Goal: Information Seeking & Learning: Learn about a topic

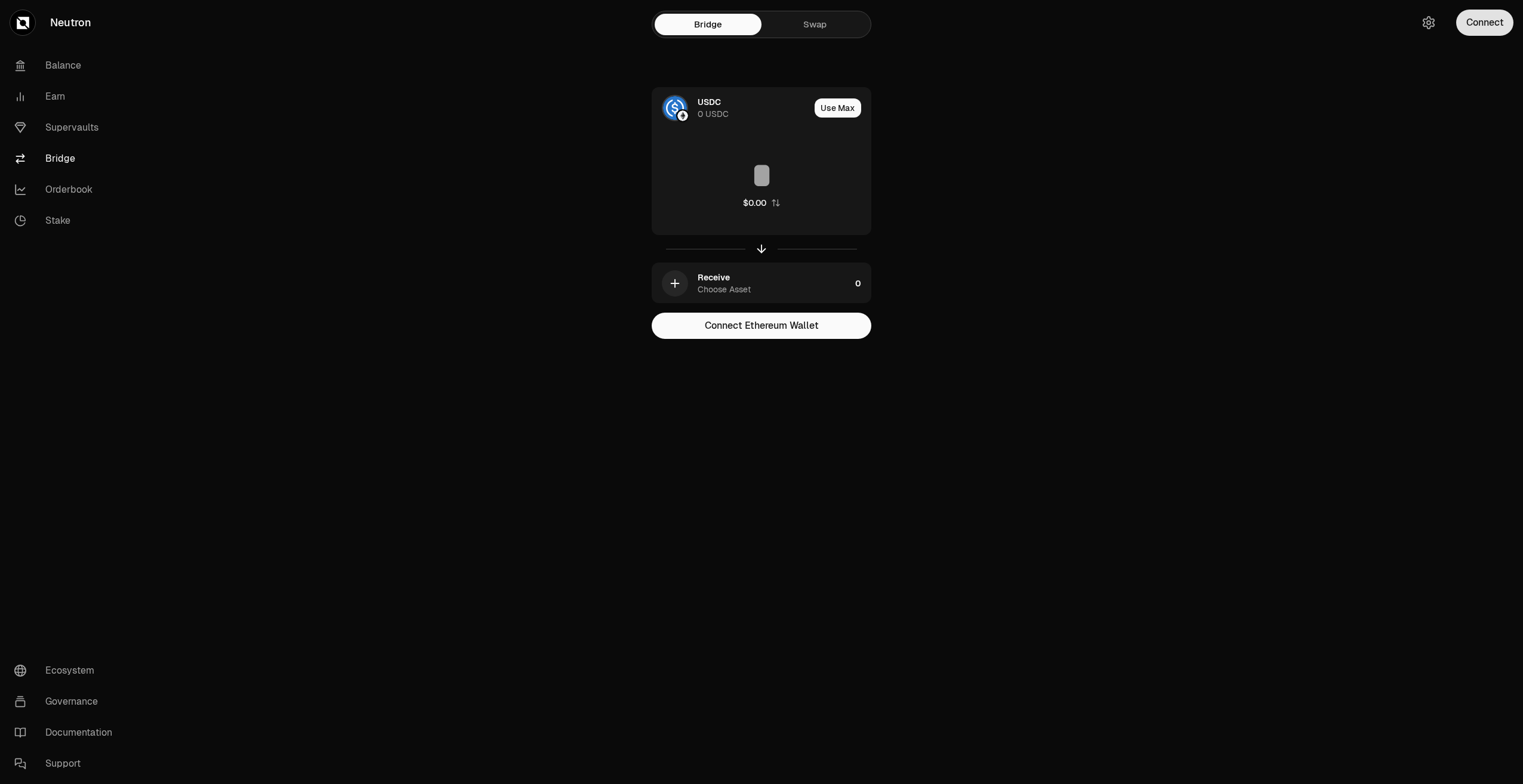
click at [1497, 28] on button "Connect" at bounding box center [1485, 22] width 57 height 26
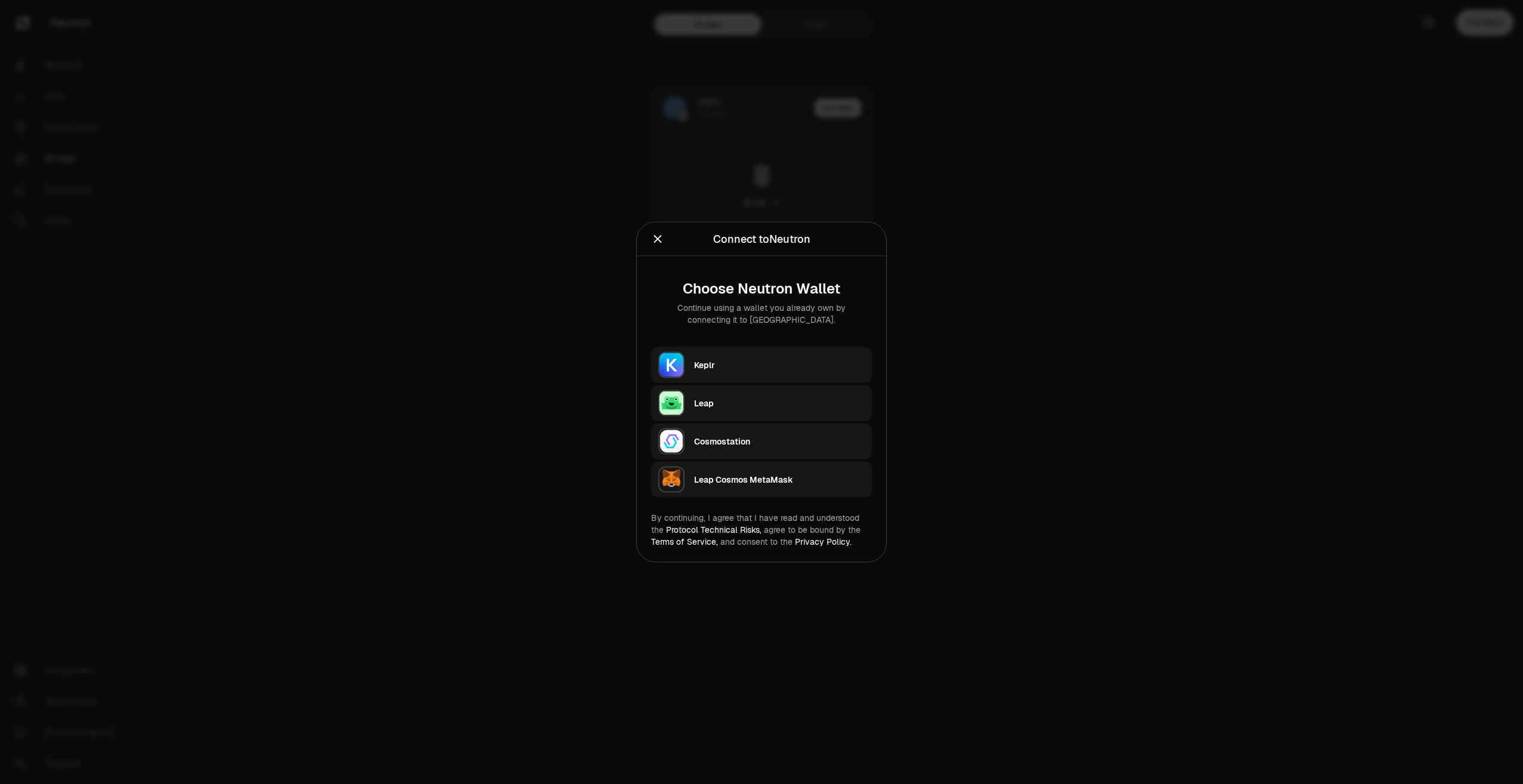
click at [755, 370] on div "Keplr" at bounding box center [780, 364] width 171 height 12
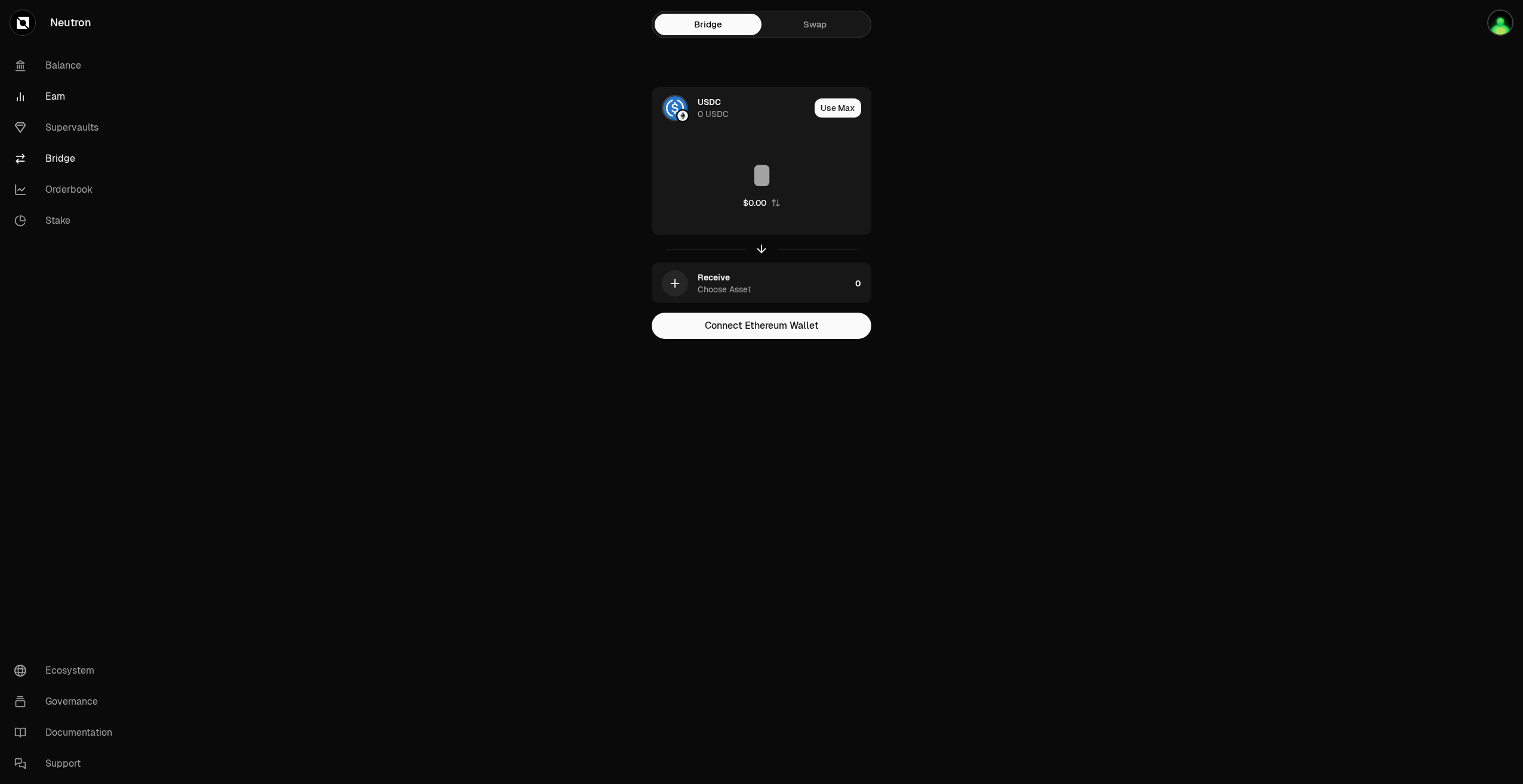
click at [63, 91] on link "Earn" at bounding box center [66, 96] width 124 height 31
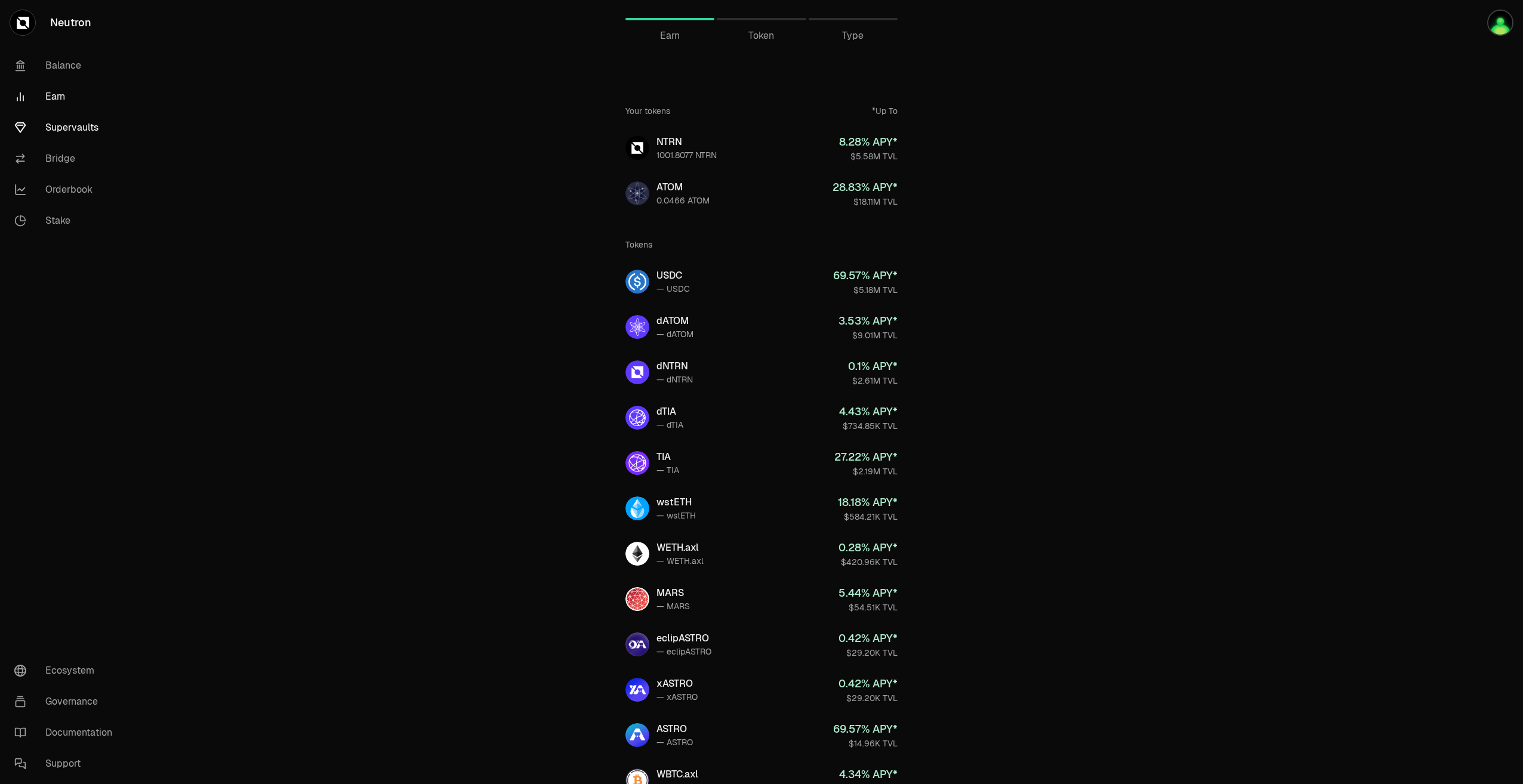
click at [77, 122] on link "Supervaults" at bounding box center [66, 127] width 124 height 31
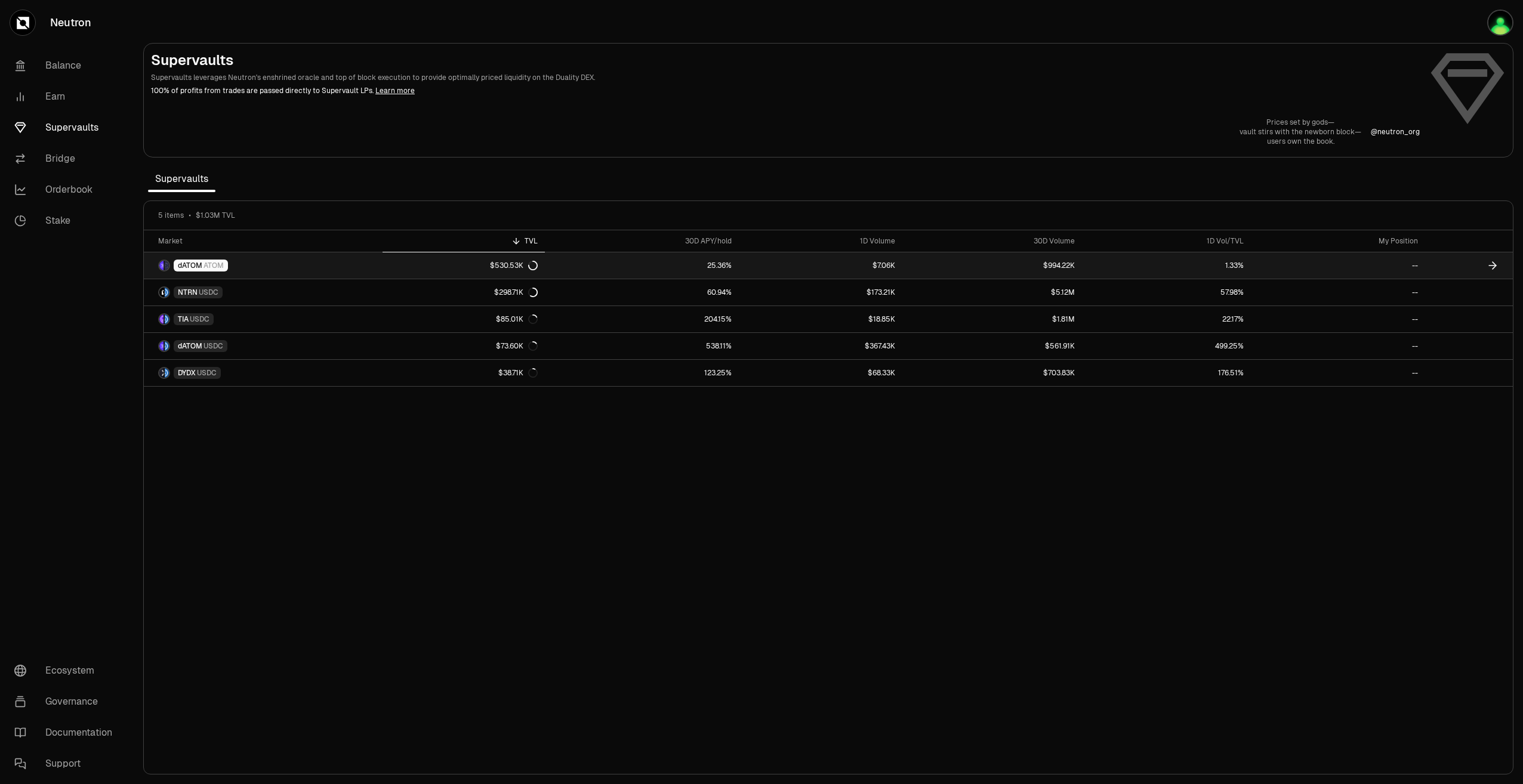
click at [210, 265] on span "ATOM" at bounding box center [213, 265] width 20 height 10
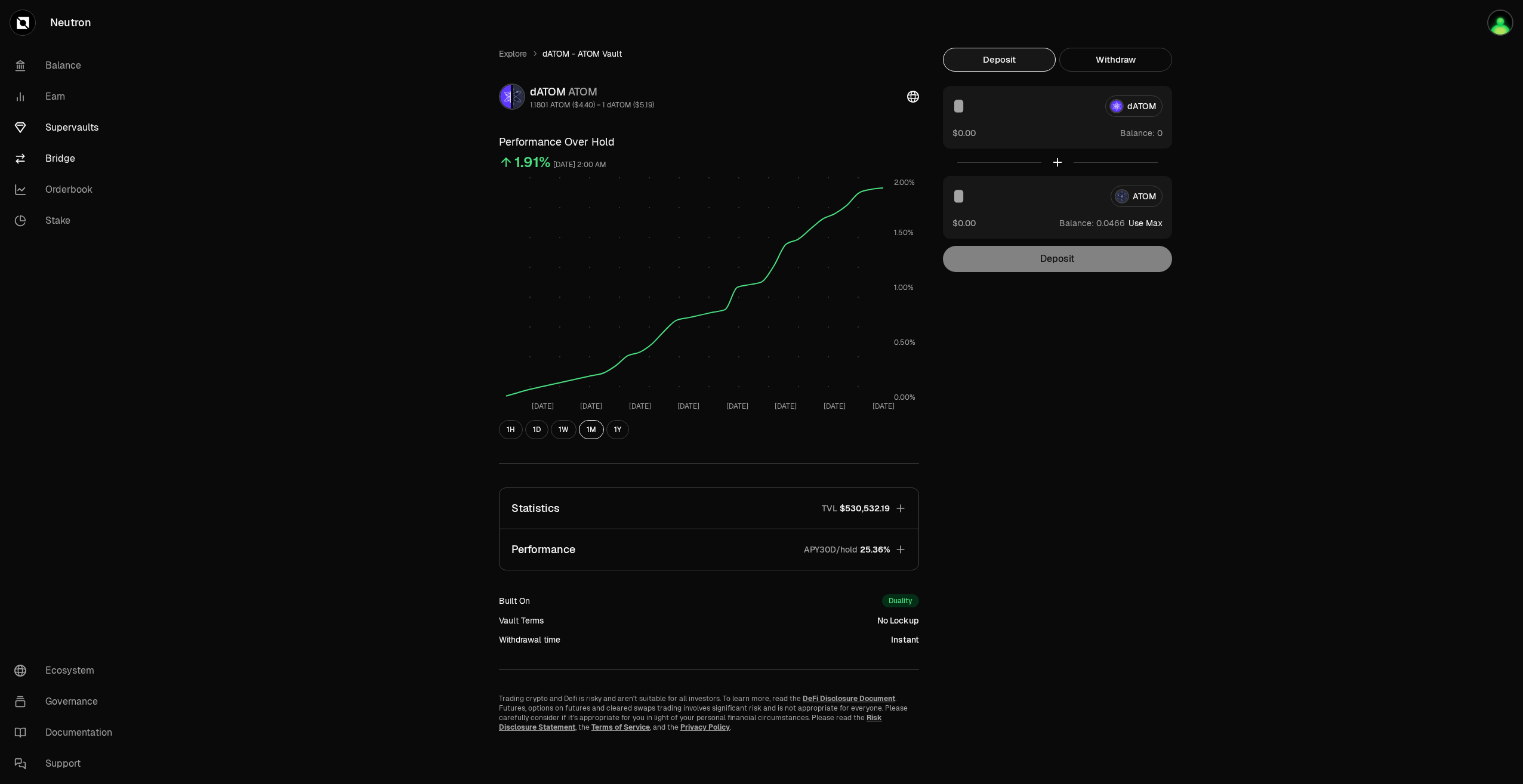
click at [86, 158] on link "Bridge" at bounding box center [66, 159] width 124 height 31
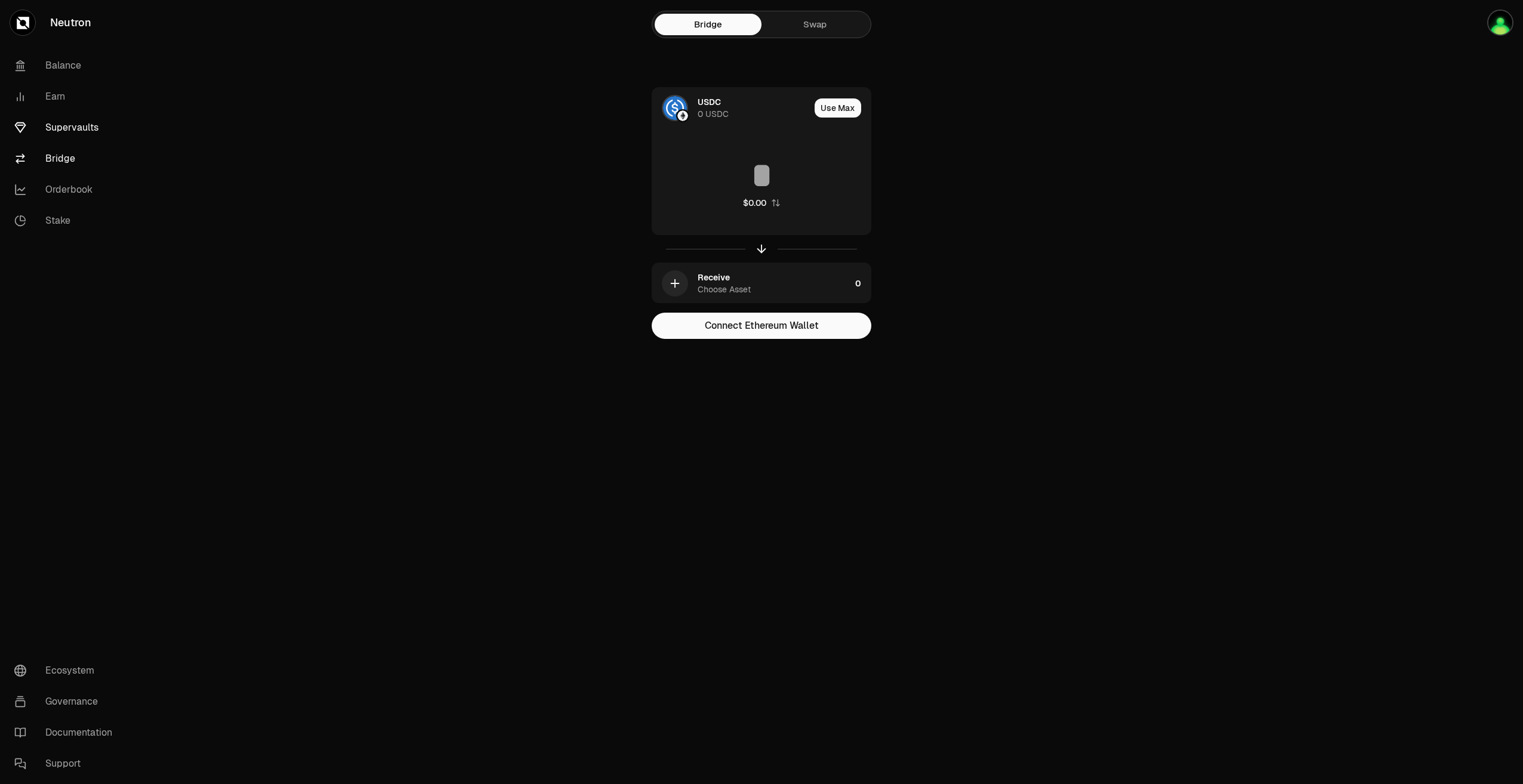
click at [74, 125] on link "Supervaults" at bounding box center [66, 127] width 124 height 31
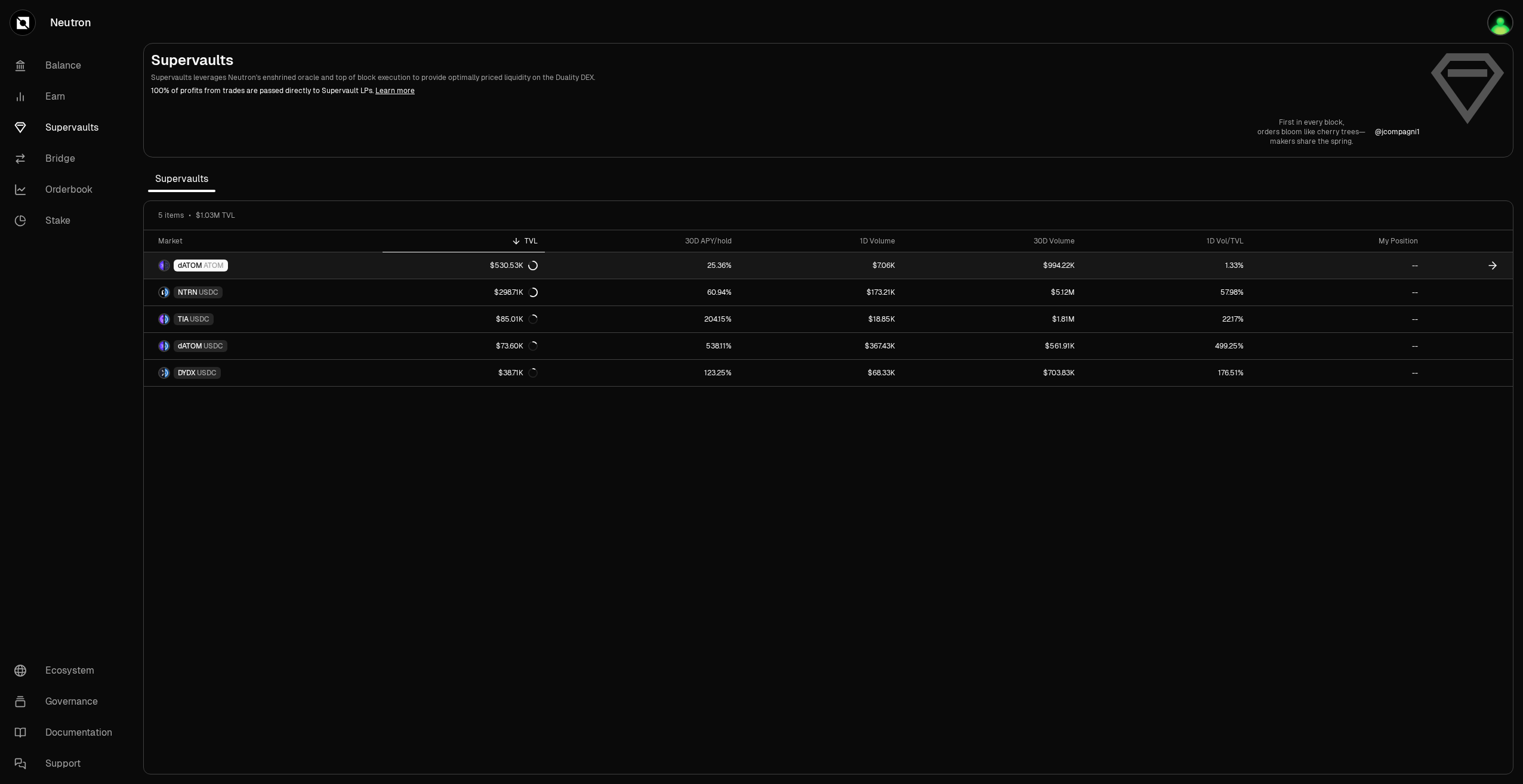
click at [764, 266] on link "$7.06K" at bounding box center [821, 265] width 164 height 26
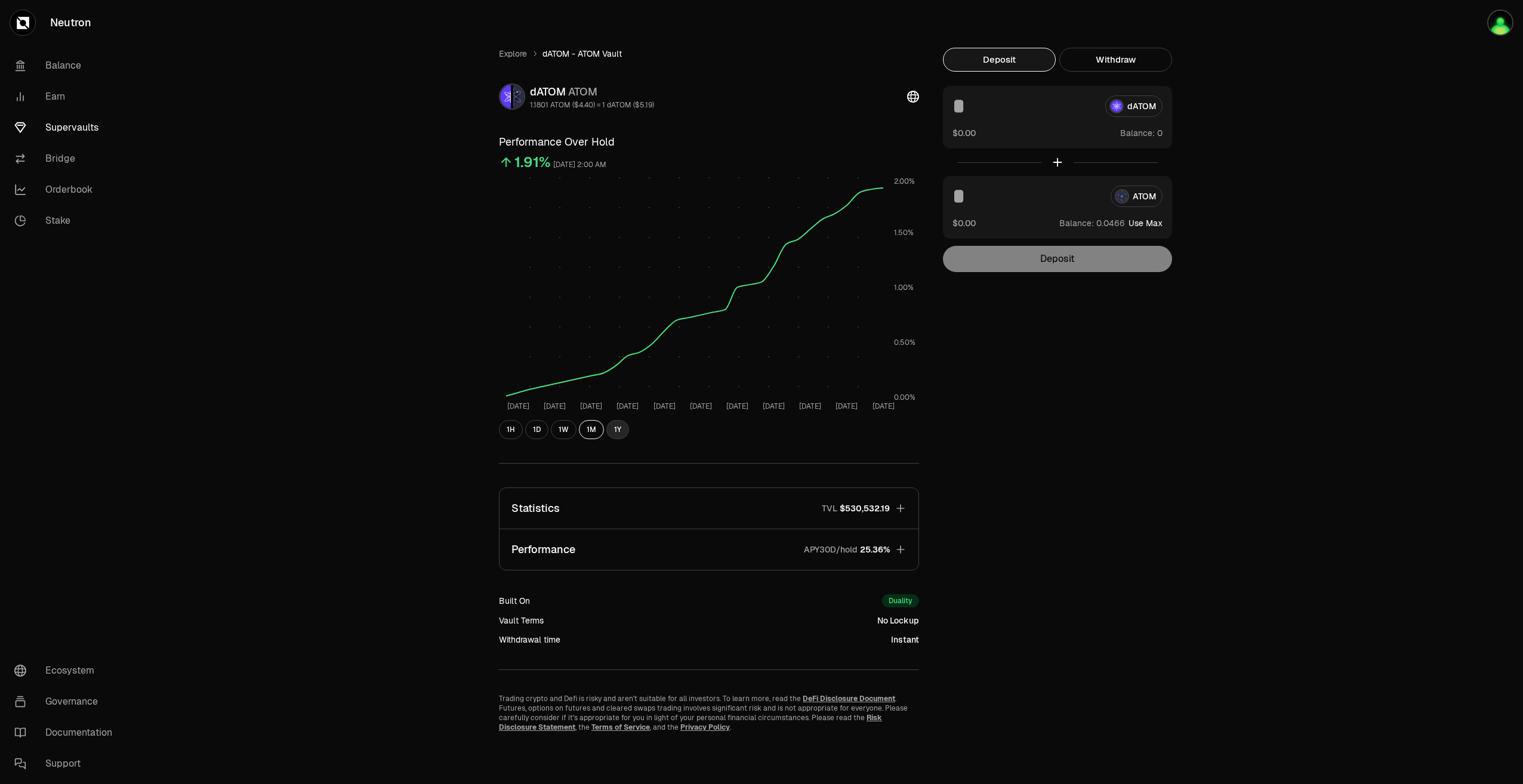
click at [613, 426] on button "1Y" at bounding box center [617, 429] width 22 height 19
click at [899, 548] on icon "button" at bounding box center [900, 549] width 12 height 12
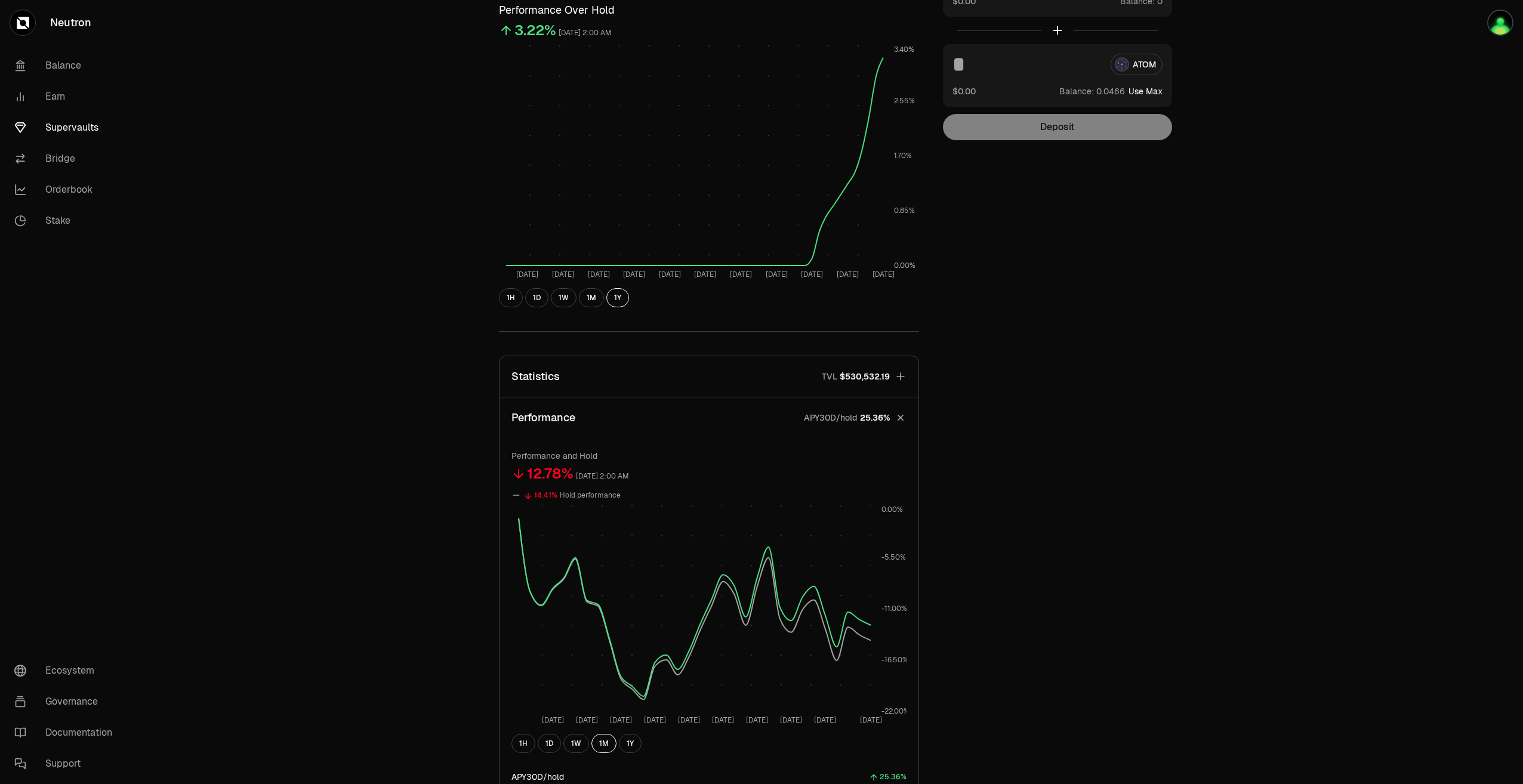
scroll to position [122, 0]
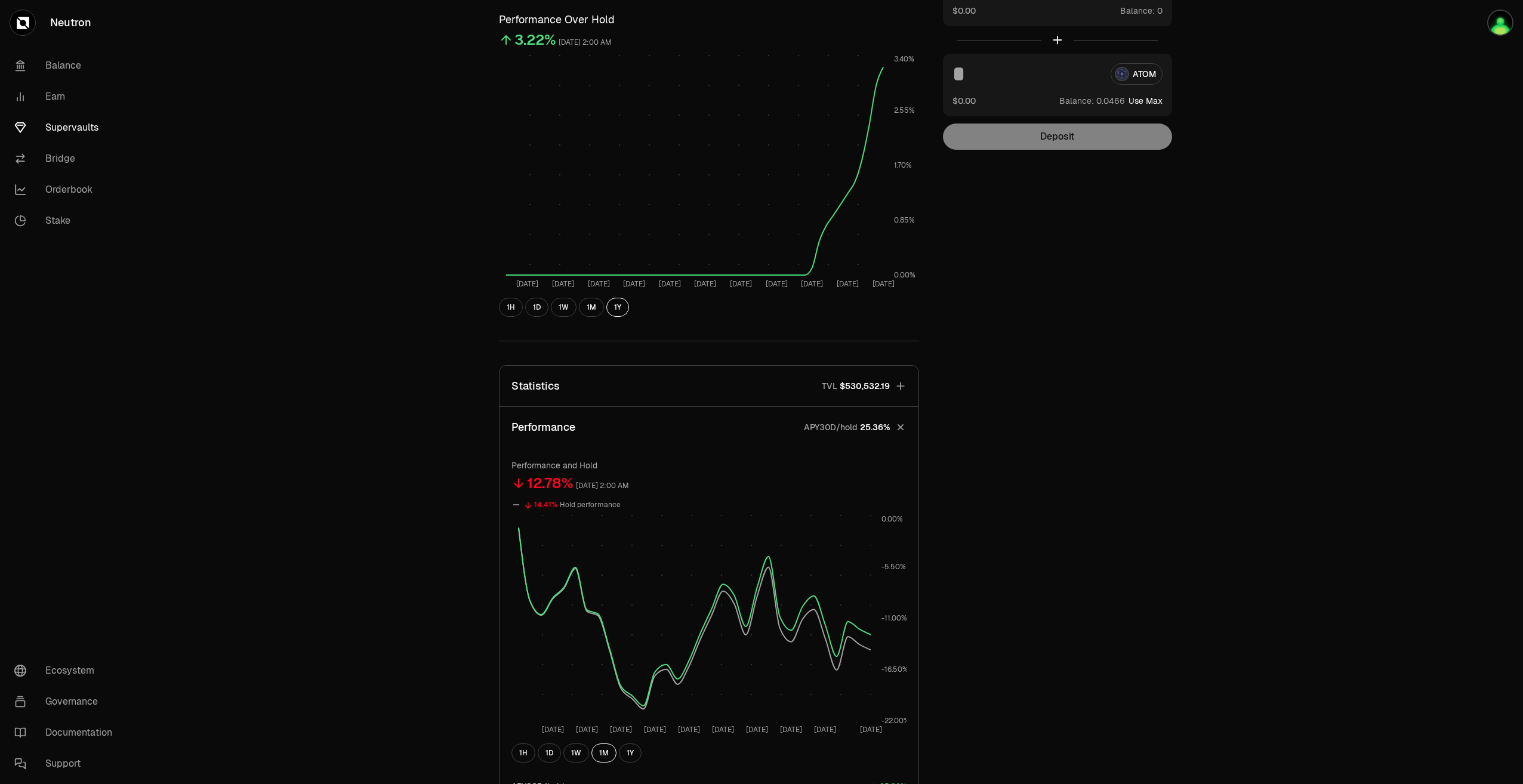
click at [897, 428] on icon "button" at bounding box center [900, 427] width 17 height 17
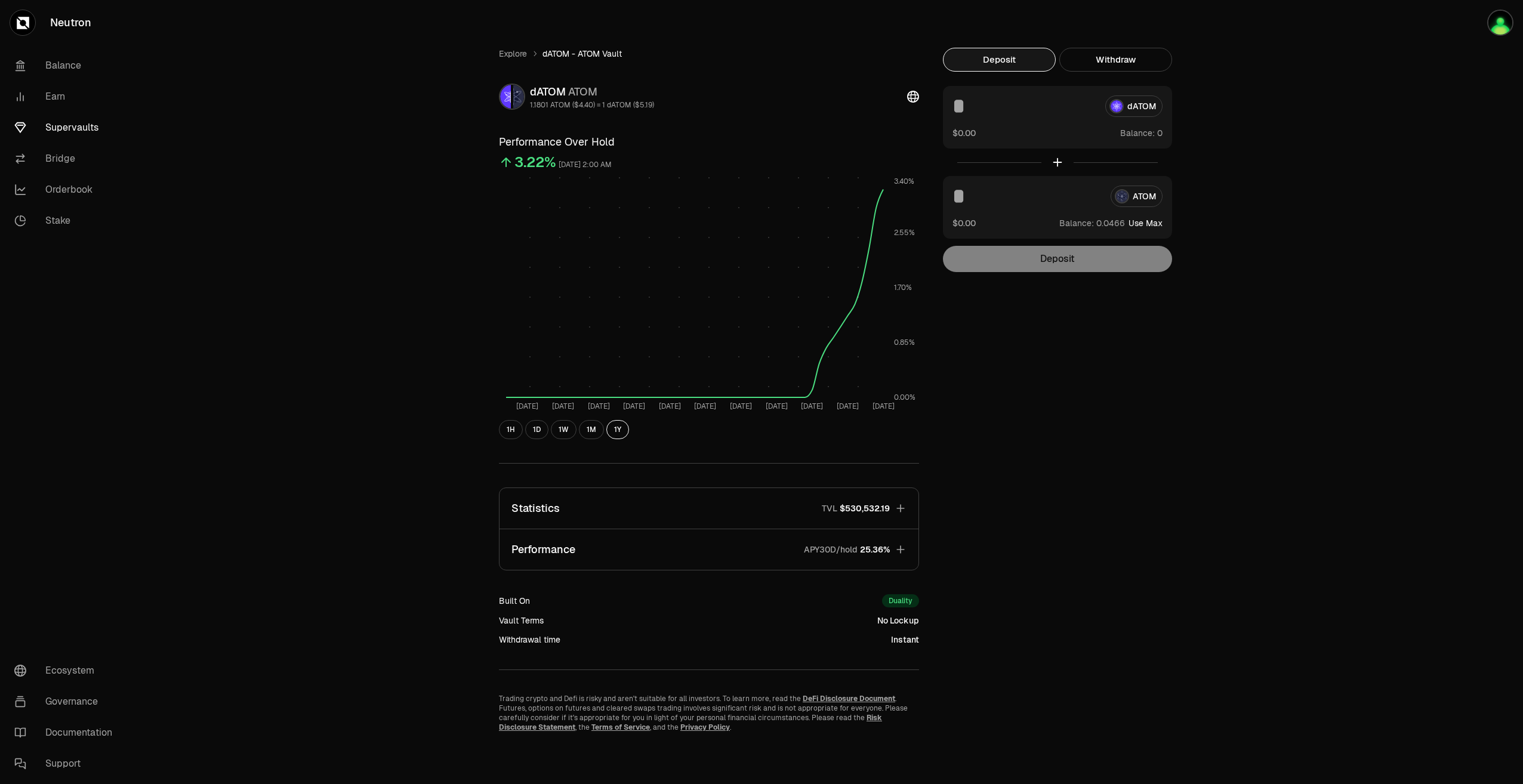
click at [68, 20] on link "Neutron" at bounding box center [67, 22] width 134 height 45
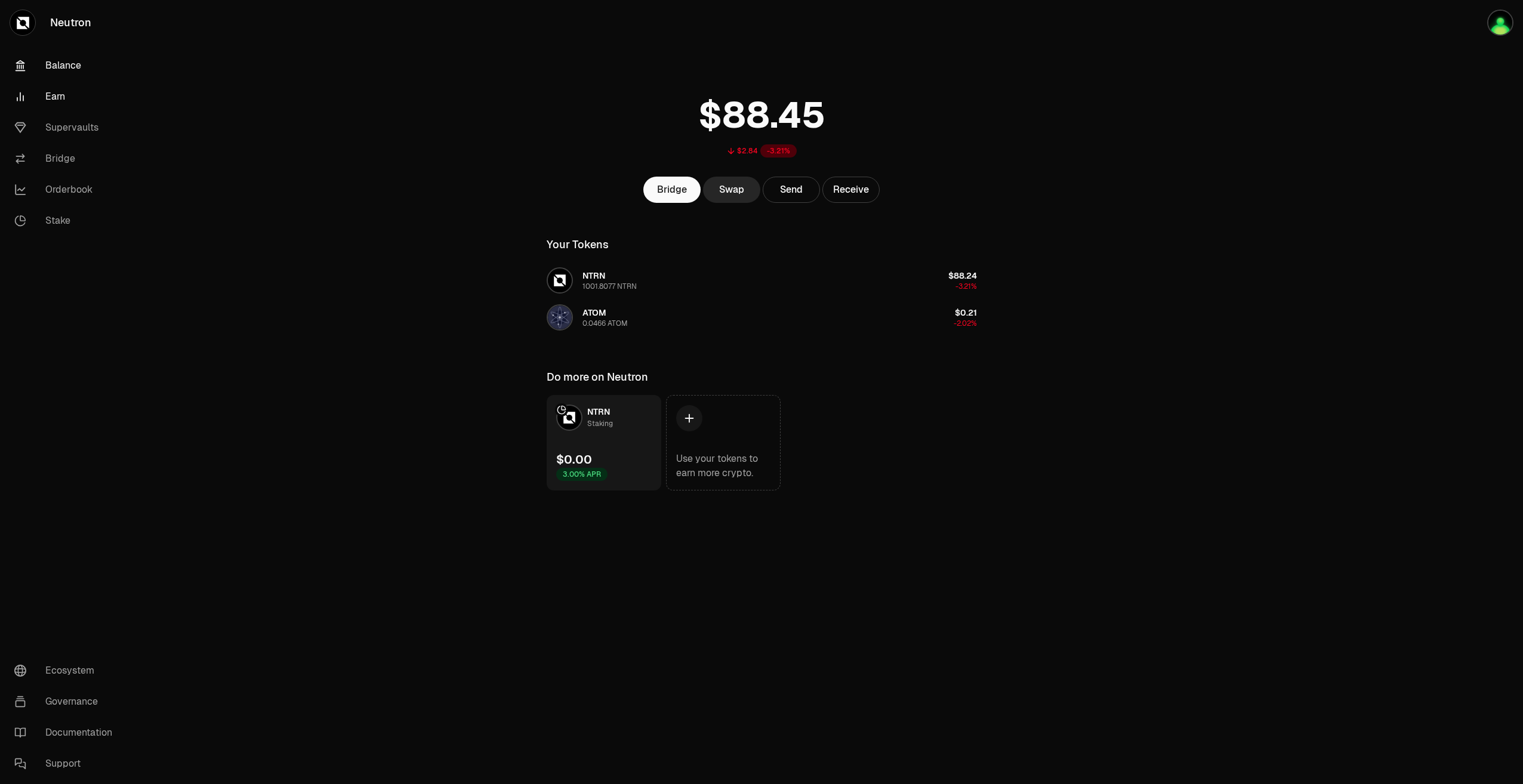
click at [70, 99] on link "Earn" at bounding box center [66, 96] width 124 height 31
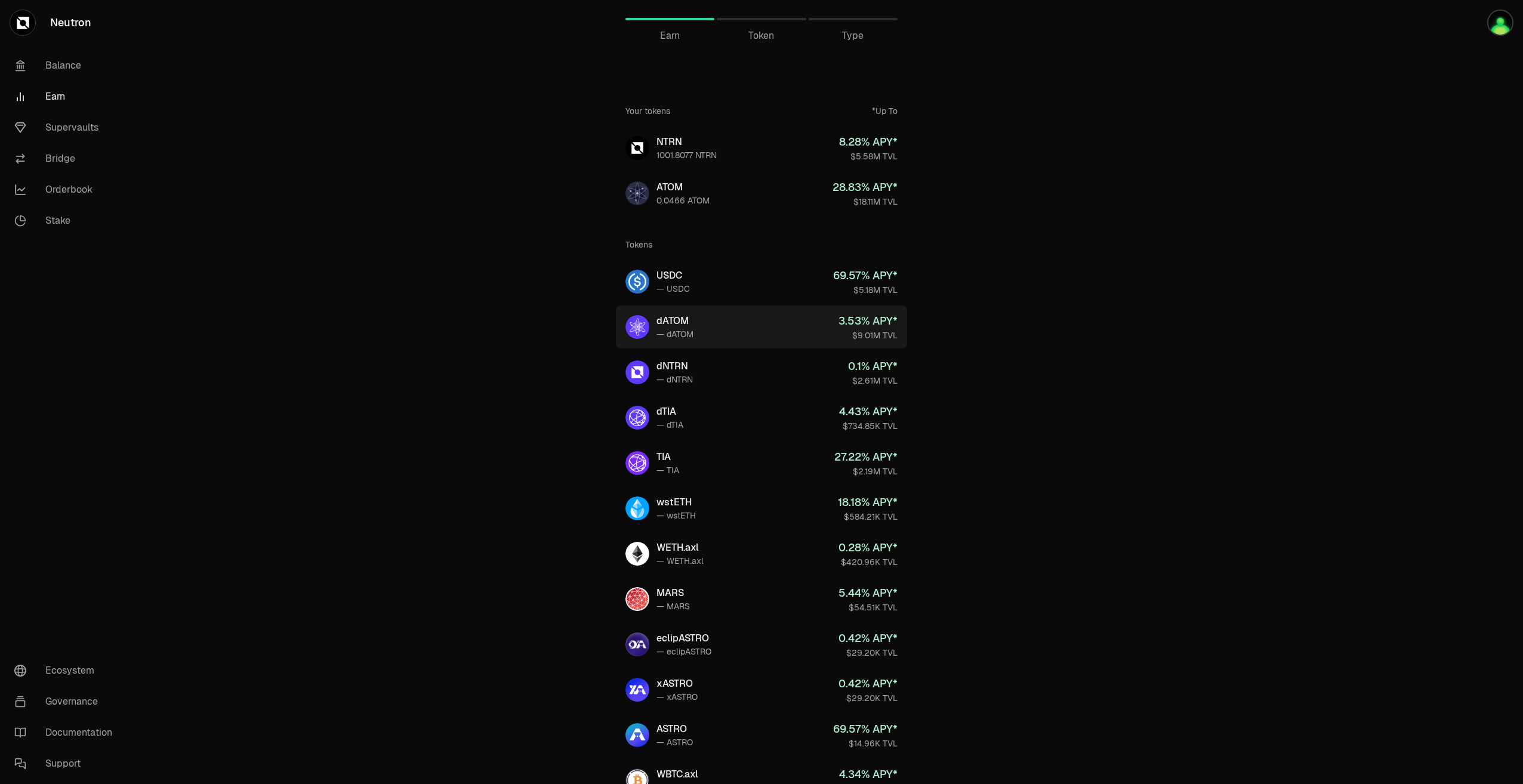
click at [684, 335] on div "— dATOM" at bounding box center [676, 333] width 37 height 12
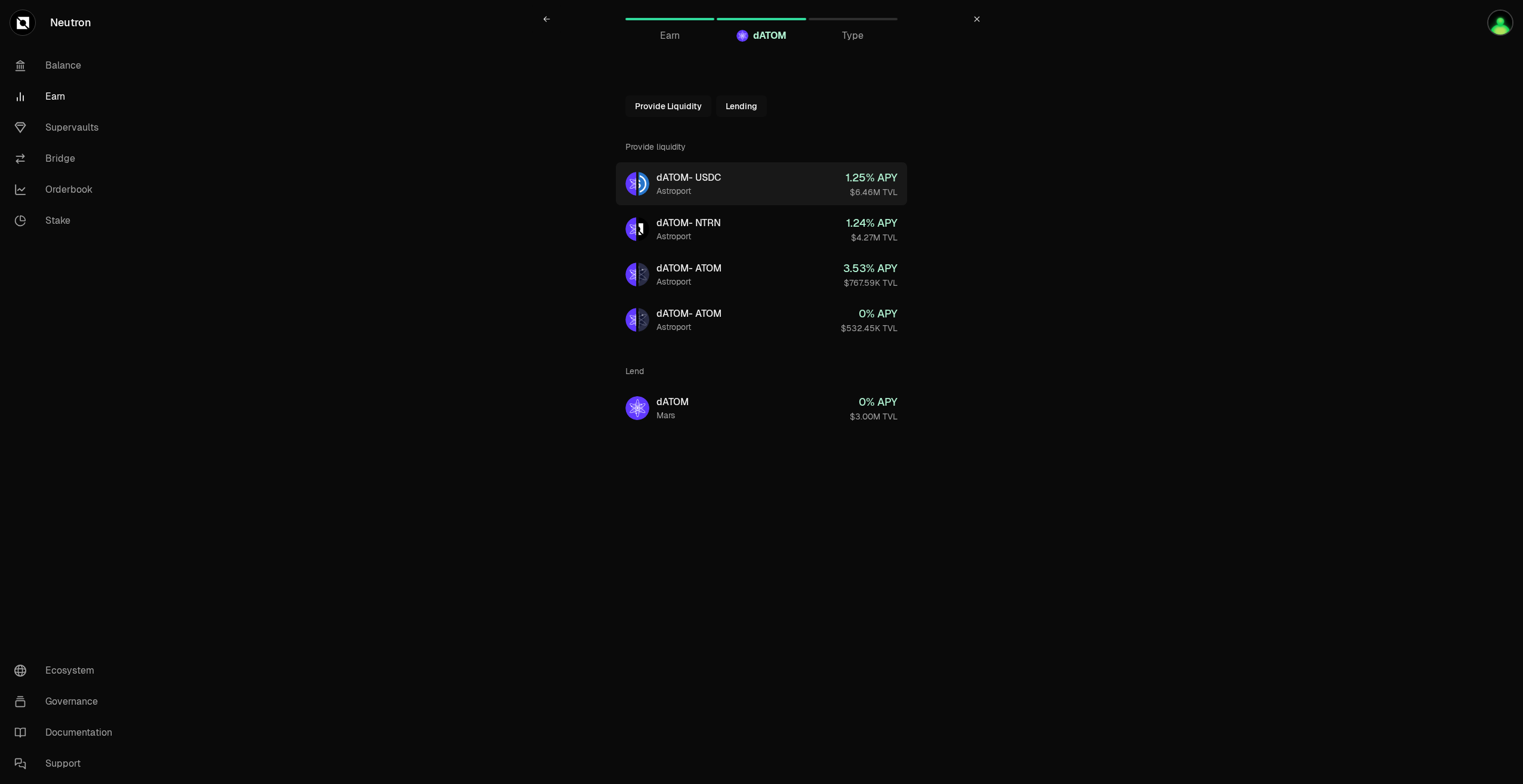
click at [688, 191] on div "Astroport" at bounding box center [689, 191] width 64 height 12
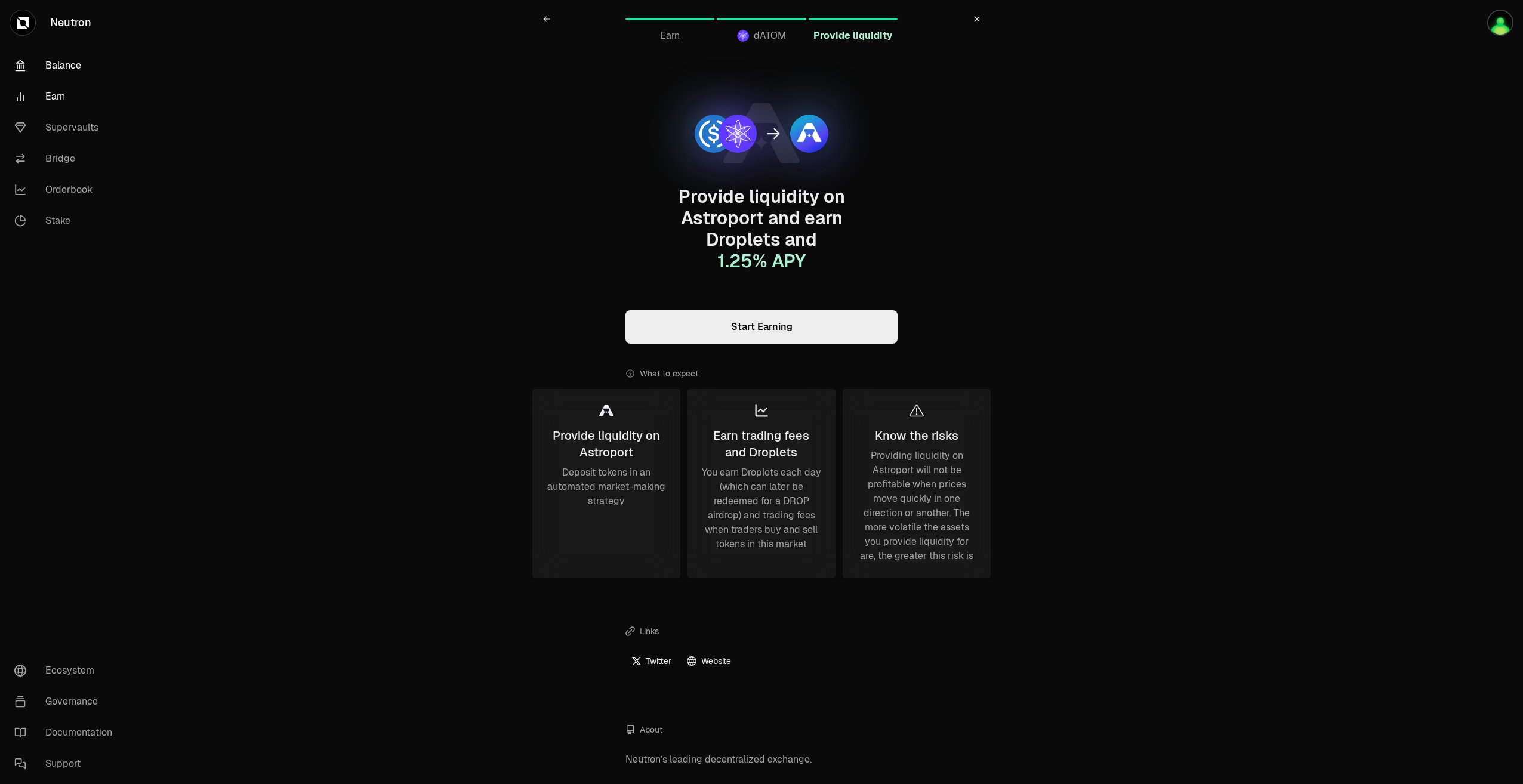
click at [55, 62] on link "Balance" at bounding box center [66, 65] width 124 height 31
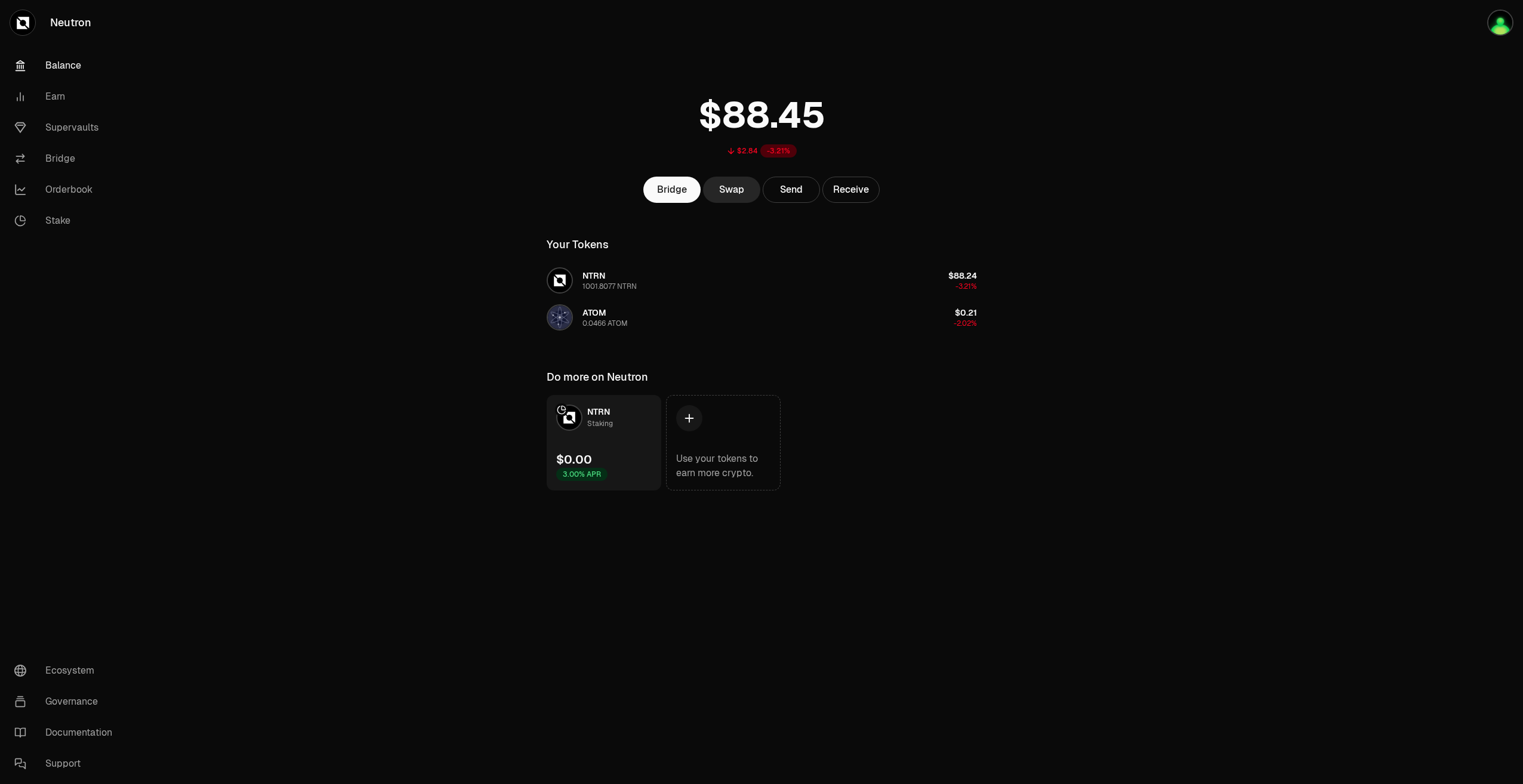
click at [26, 25] on icon at bounding box center [23, 23] width 12 height 12
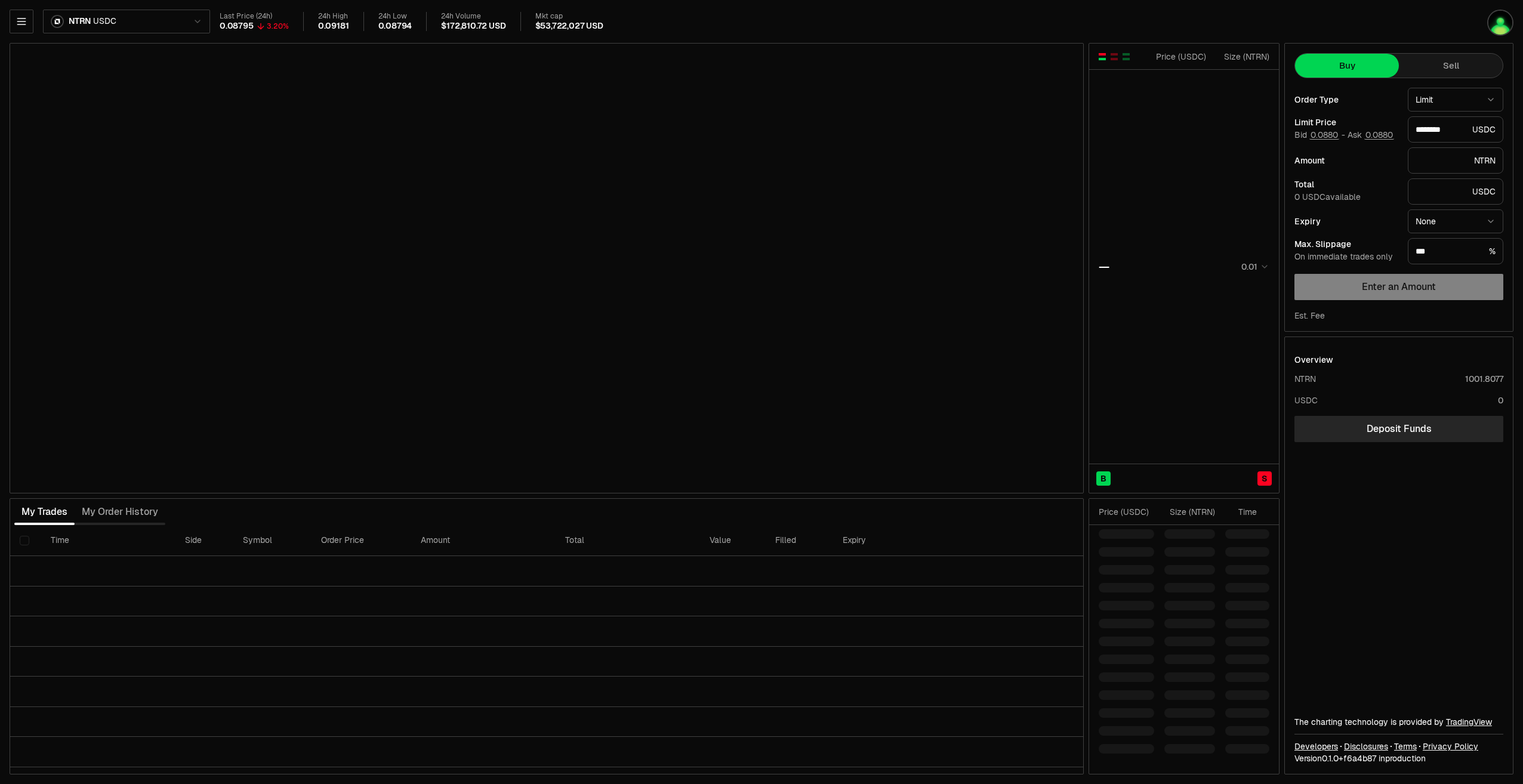
type input "********"
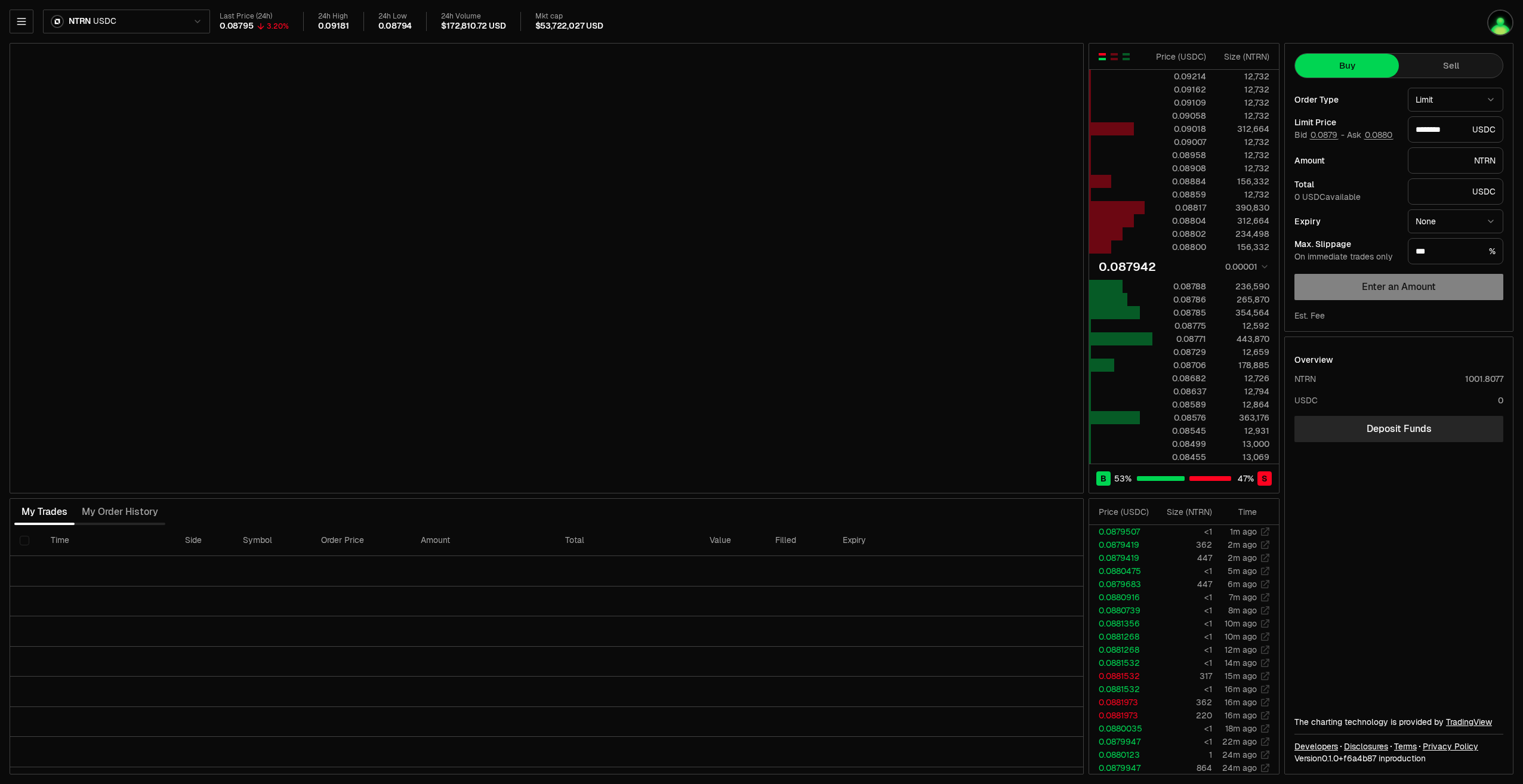
click at [198, 24] on html "Neutron Balance Earn Supervaults Bridge Orderbook Stake Ecosystem Governance Do…" at bounding box center [761, 392] width 1523 height 784
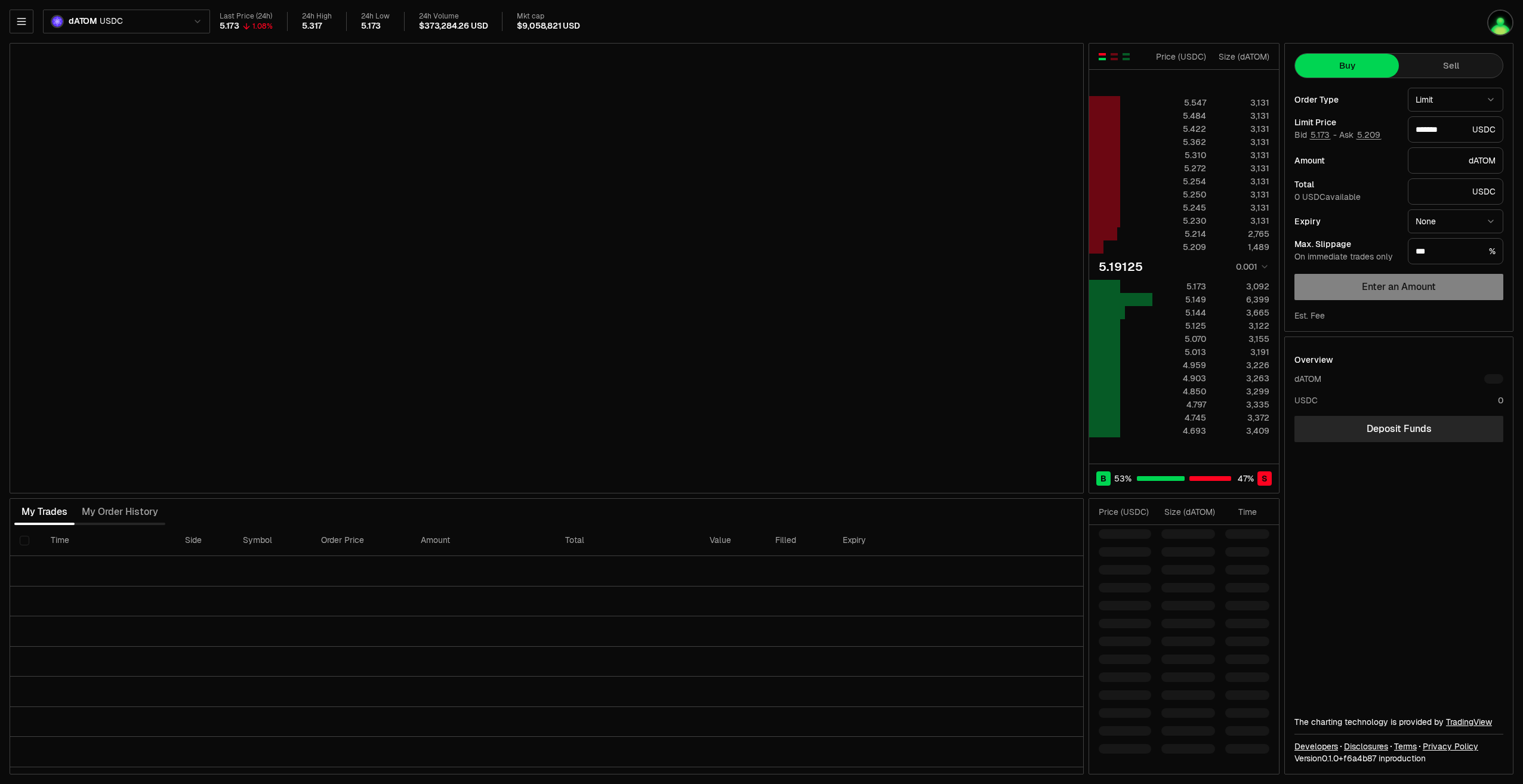
click at [184, 17] on html "Neutron Balance Earn Supervaults Bridge Orderbook Stake Ecosystem Governance Do…" at bounding box center [761, 392] width 1523 height 784
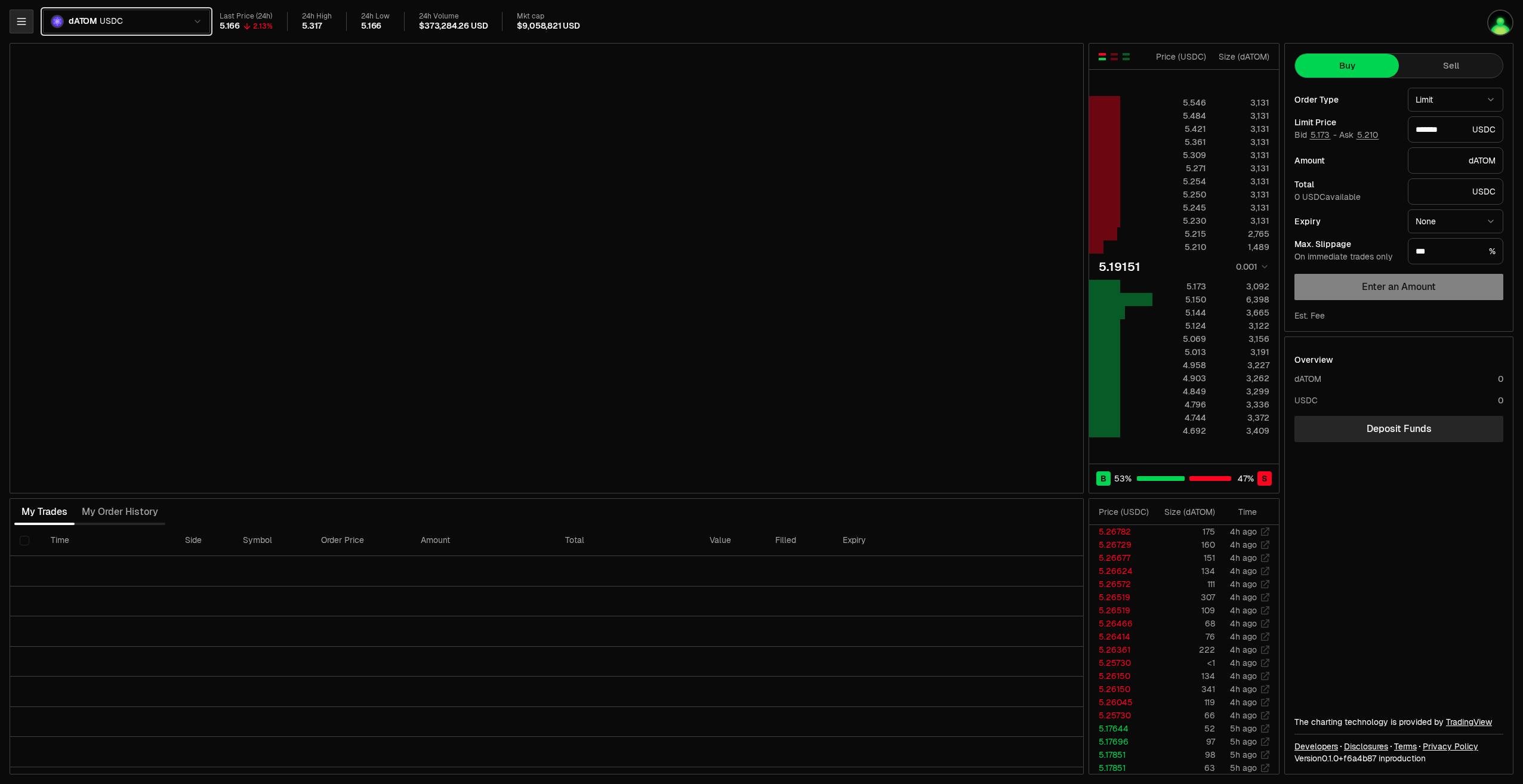
type input "*******"
click at [25, 20] on icon "button" at bounding box center [20, 20] width 12 height 12
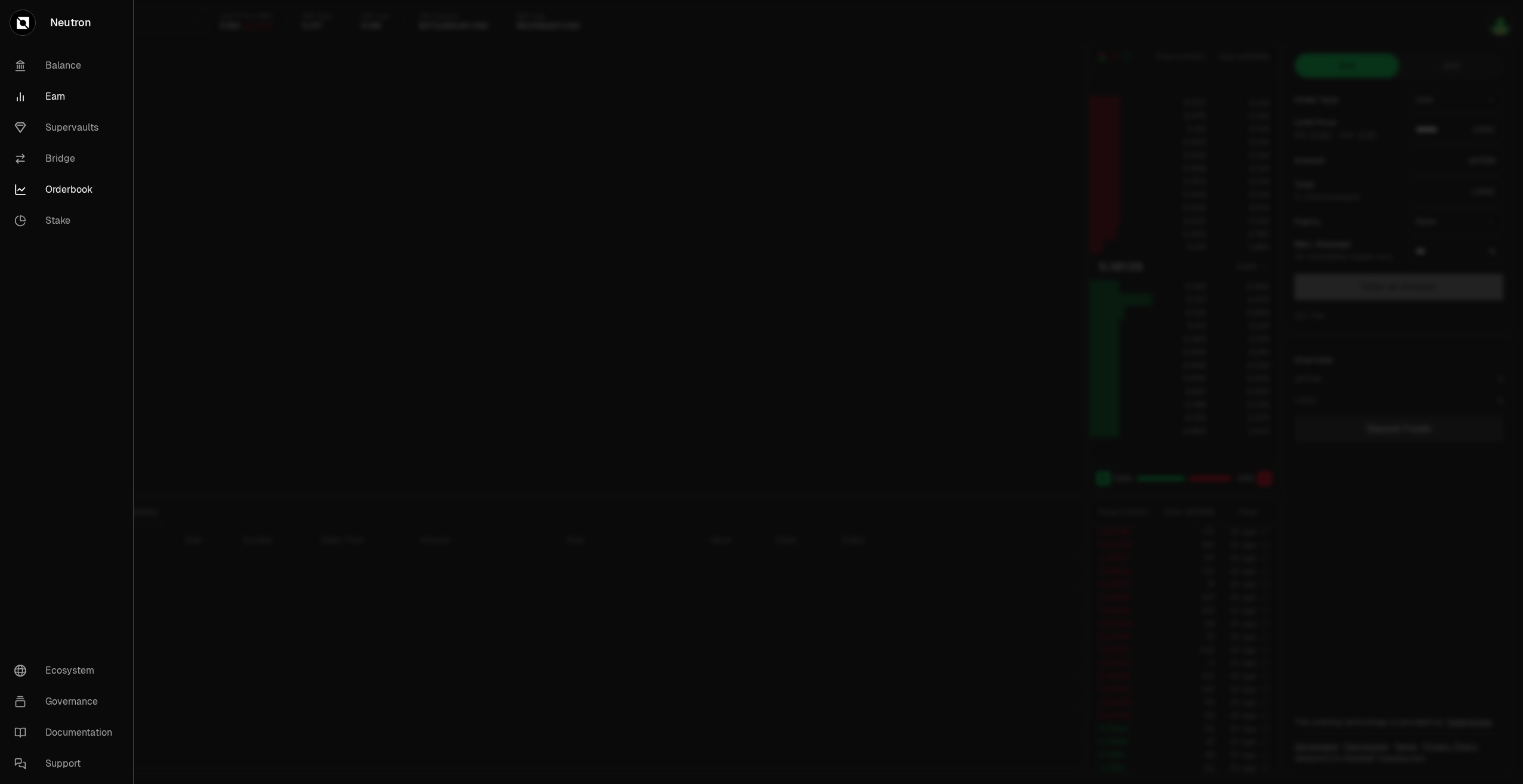
click at [52, 102] on link "Earn" at bounding box center [66, 96] width 124 height 31
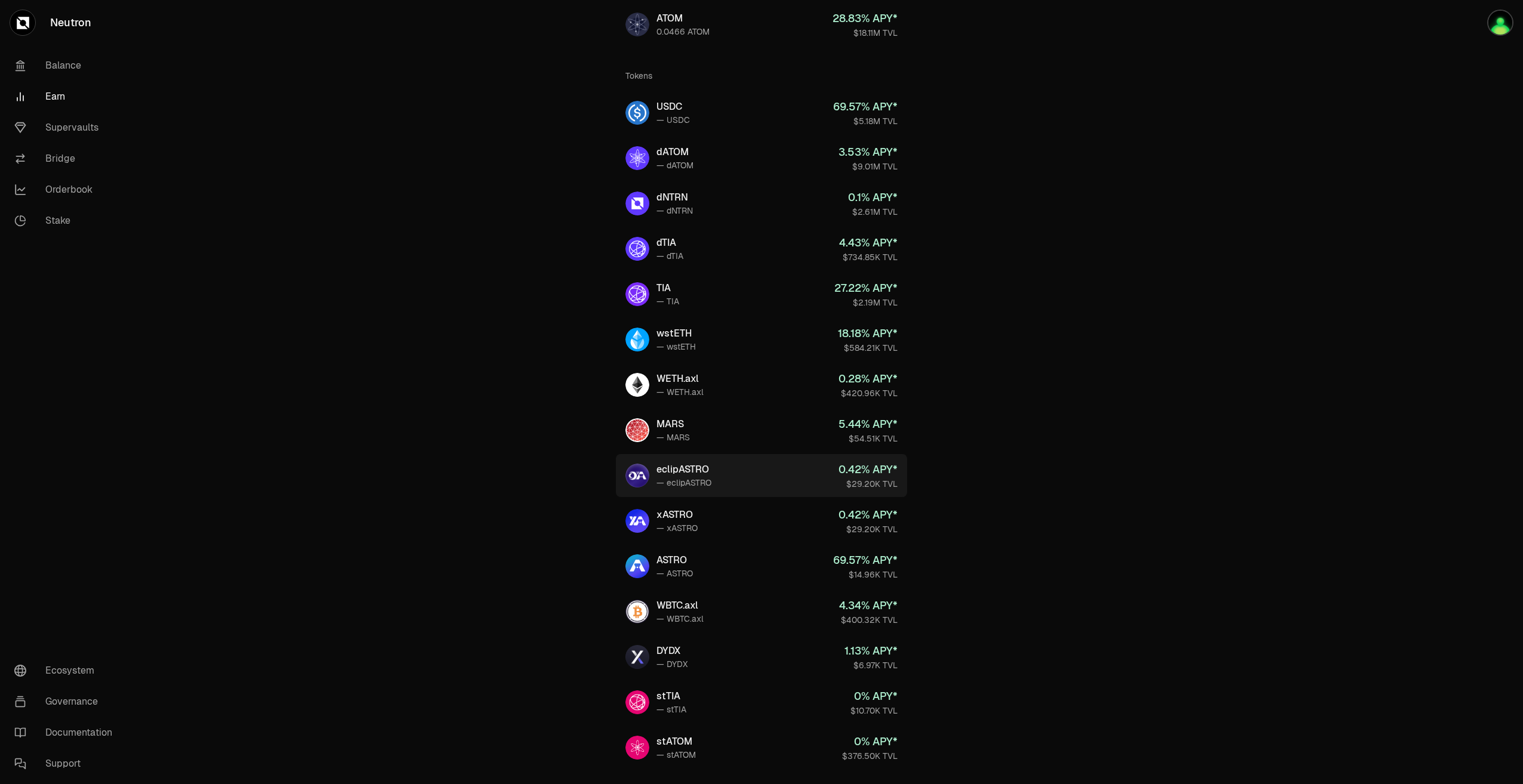
scroll to position [22, 0]
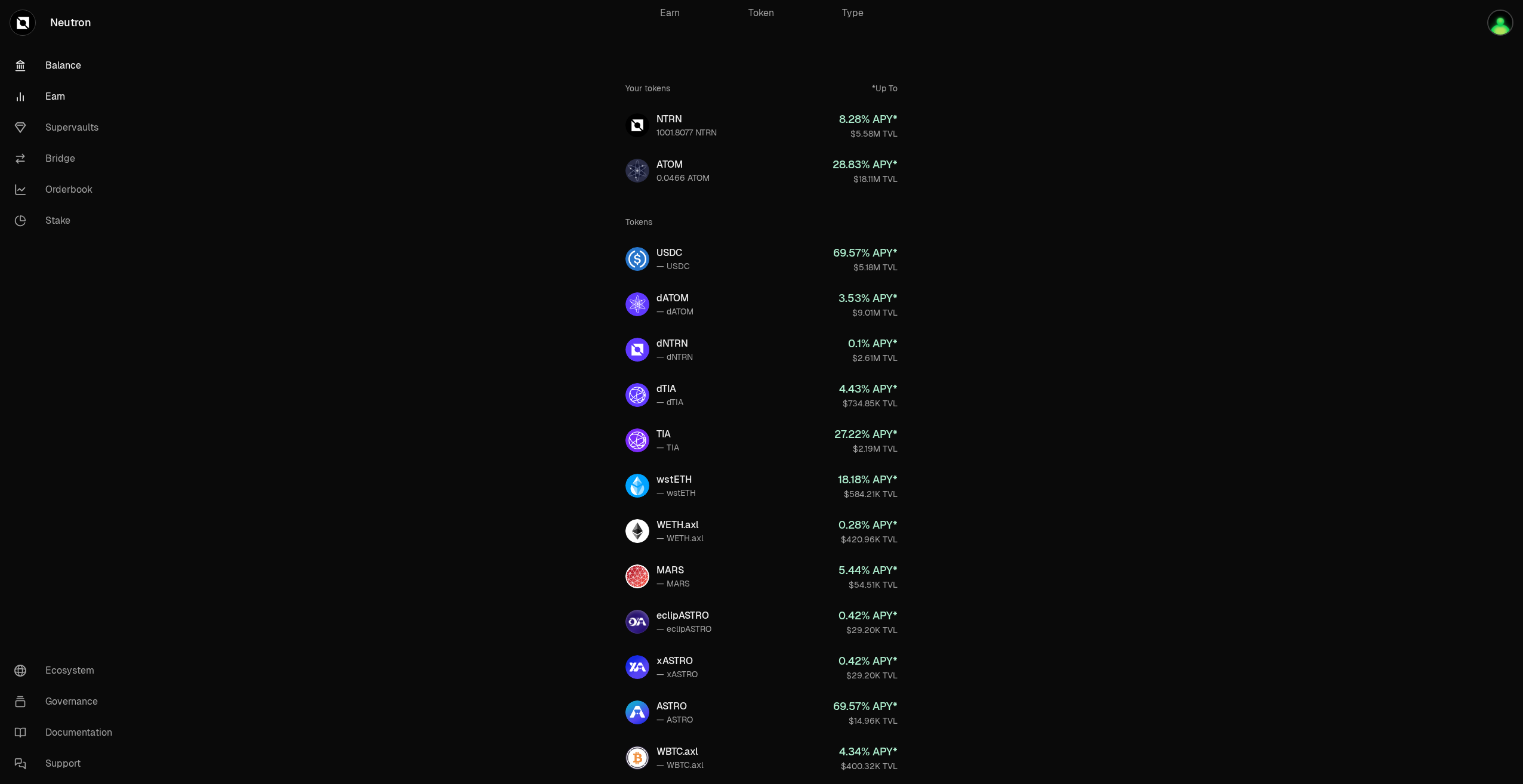
click at [74, 69] on link "Balance" at bounding box center [66, 65] width 124 height 31
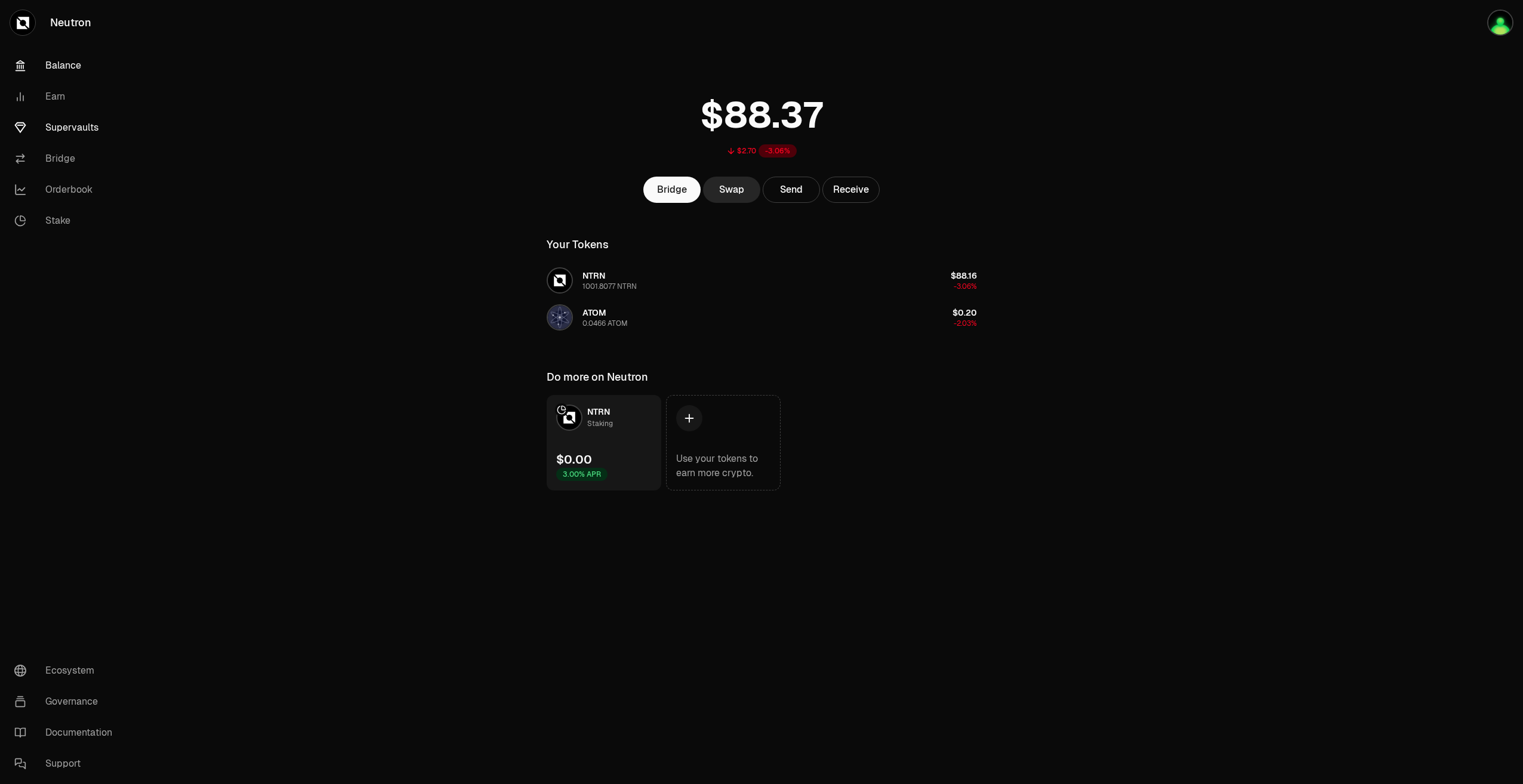
click at [71, 127] on link "Supervaults" at bounding box center [66, 127] width 124 height 31
